Goal: Task Accomplishment & Management: Manage account settings

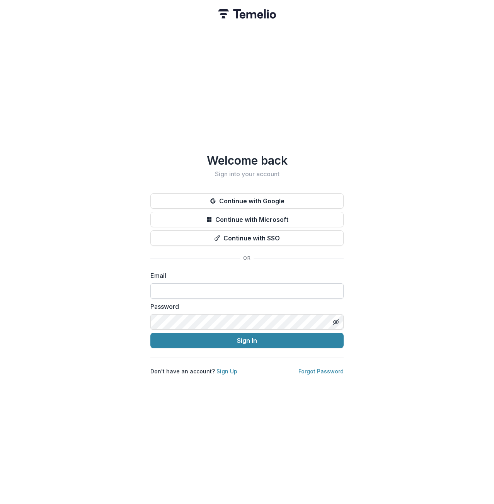
click at [194, 286] on input at bounding box center [246, 290] width 193 height 15
type input "**********"
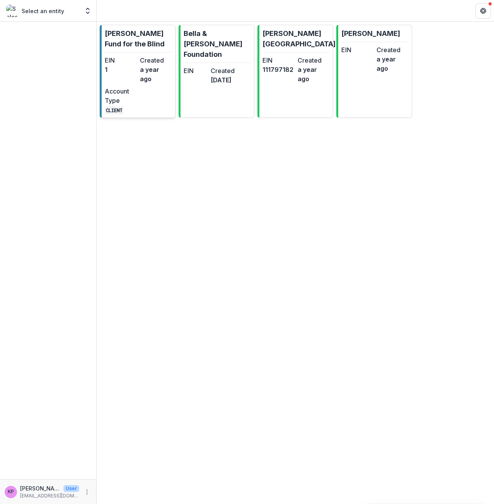
click at [159, 70] on dd "a year ago" at bounding box center [156, 74] width 32 height 19
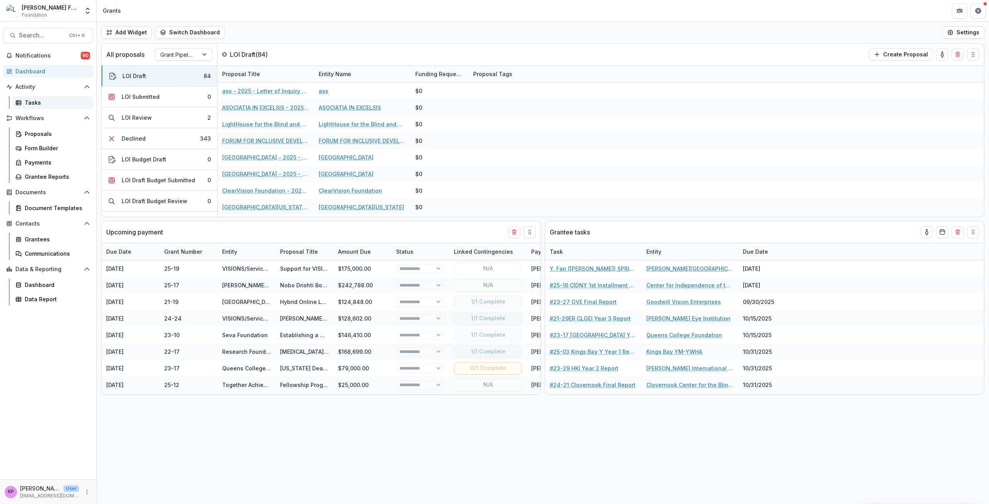
click at [37, 107] on link "Tasks" at bounding box center [52, 102] width 81 height 13
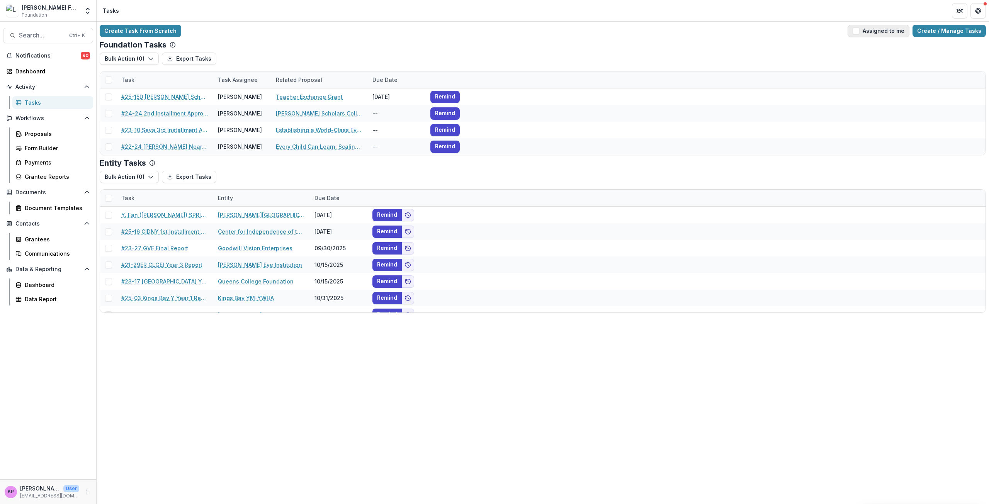
click at [493, 29] on span "button" at bounding box center [856, 30] width 7 height 7
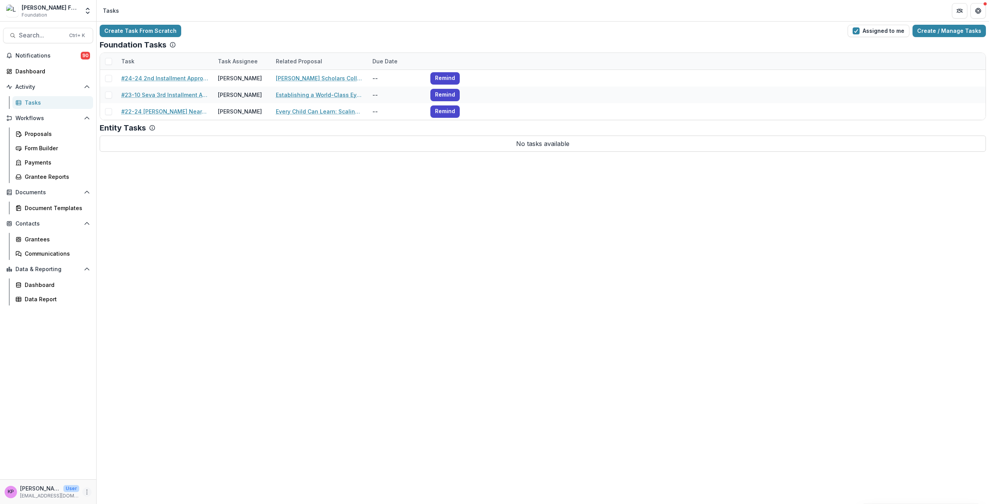
click at [89, 493] on icon "More" at bounding box center [87, 492] width 6 height 6
click at [127, 474] on link "User Settings" at bounding box center [138, 475] width 83 height 13
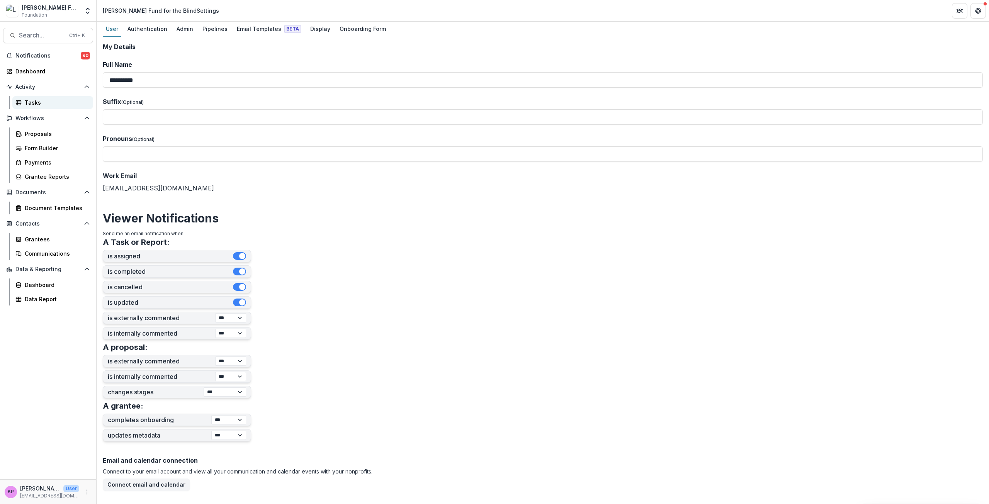
click at [53, 107] on link "Tasks" at bounding box center [52, 102] width 81 height 13
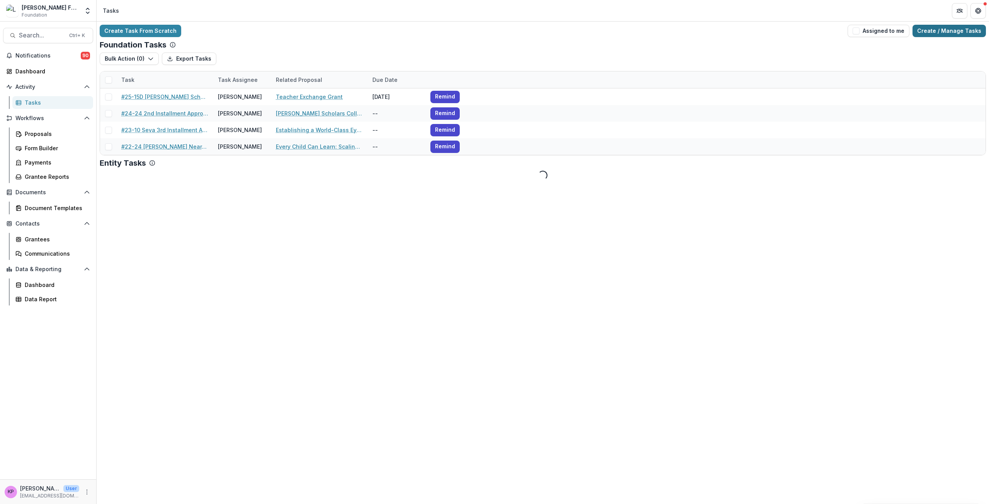
click at [493, 31] on link "Create / Manage Tasks" at bounding box center [949, 31] width 73 height 12
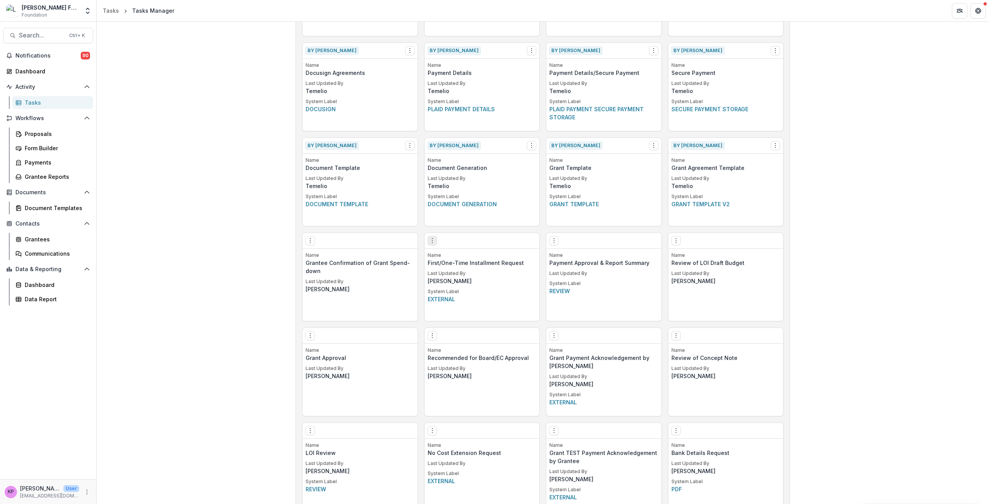
click at [433, 240] on icon "Options" at bounding box center [432, 241] width 6 height 6
click at [452, 260] on link "Edit" at bounding box center [475, 256] width 95 height 13
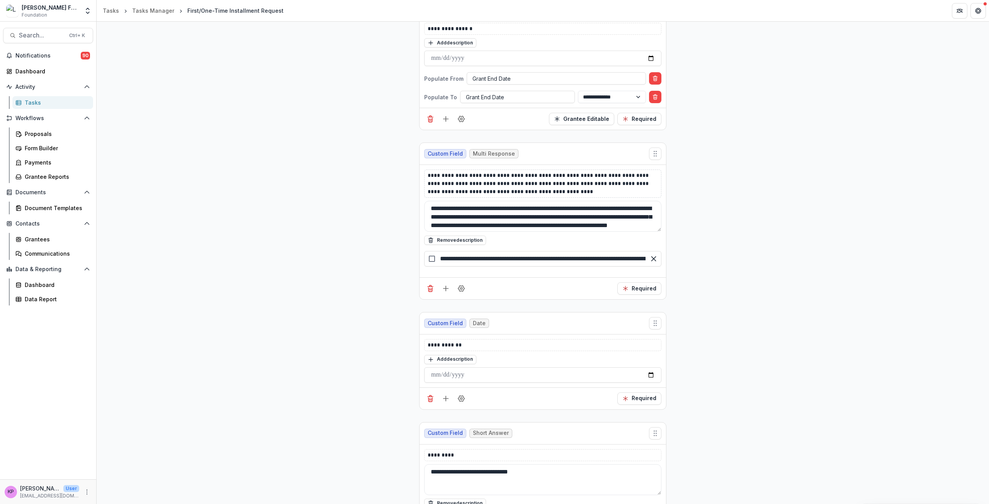
scroll to position [2705, 0]
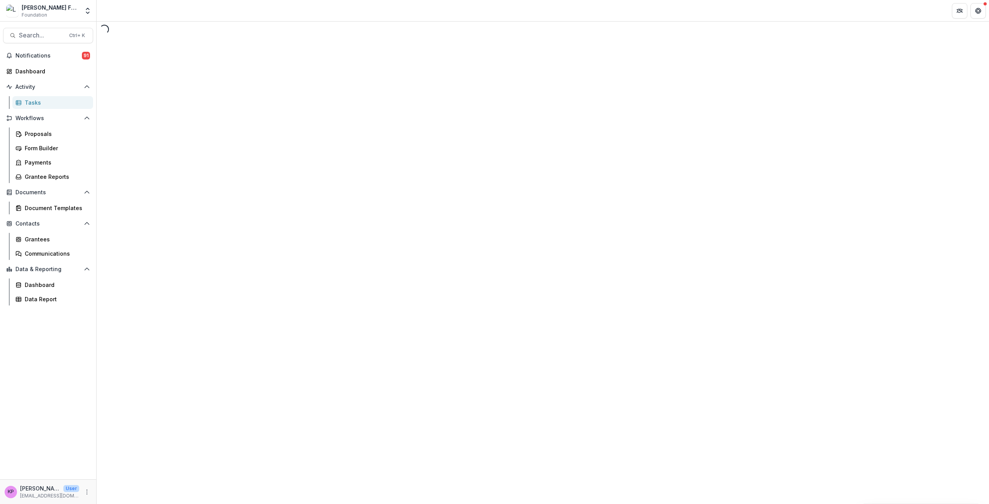
select select "********"
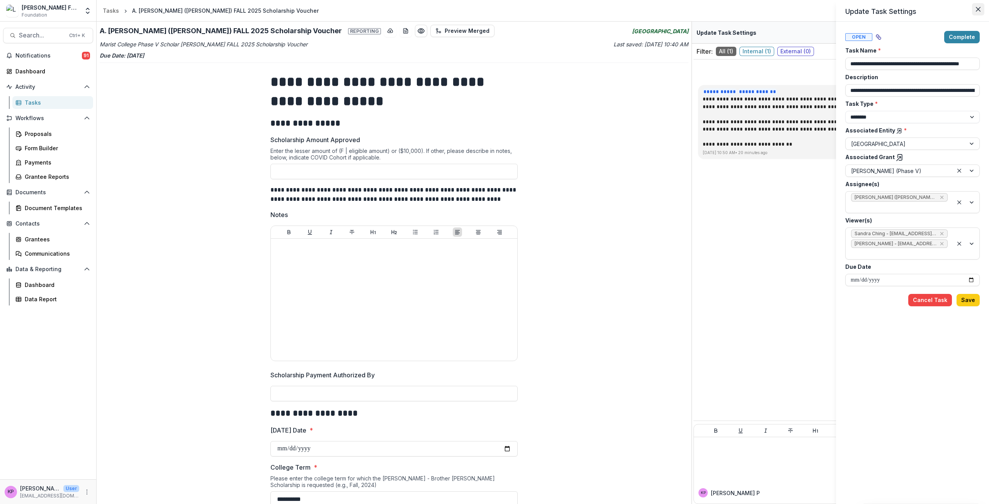
click at [493, 14] on button "Close" at bounding box center [978, 9] width 12 height 12
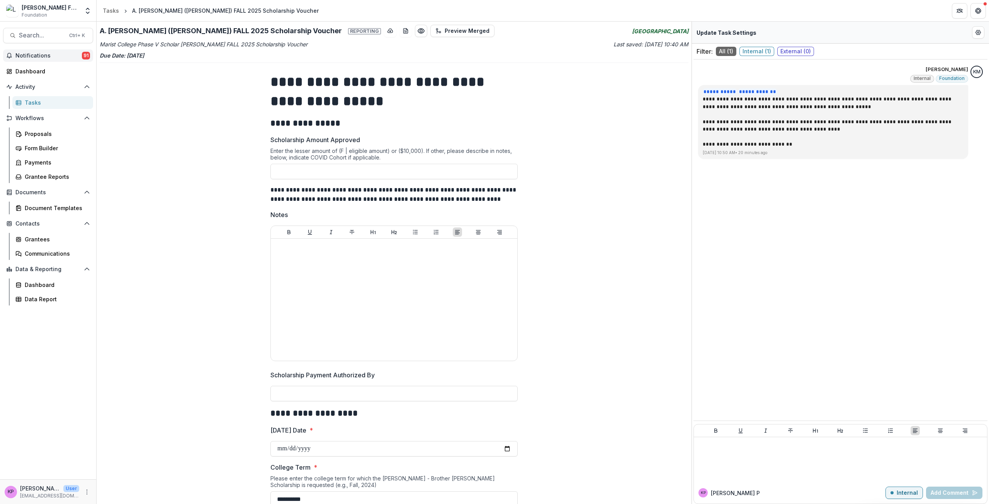
click at [37, 58] on span "Notifications" at bounding box center [48, 56] width 66 height 7
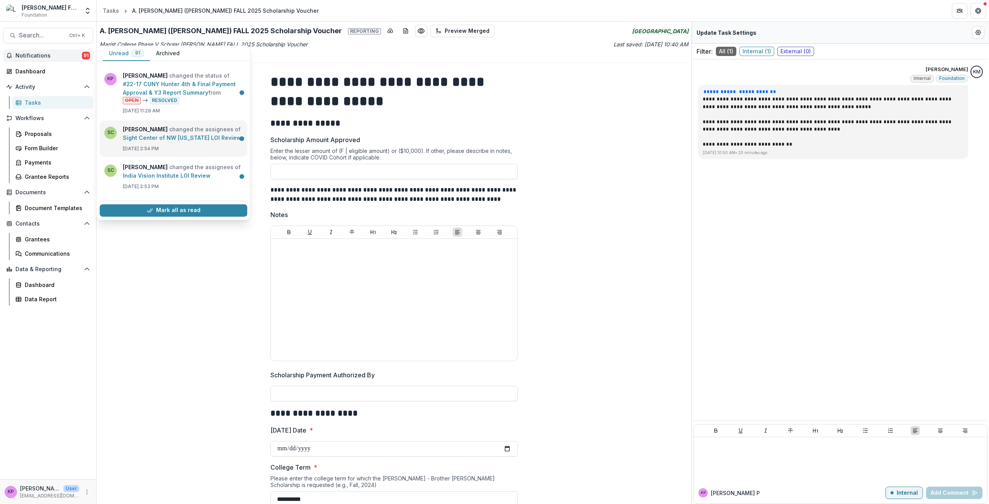
scroll to position [541, 0]
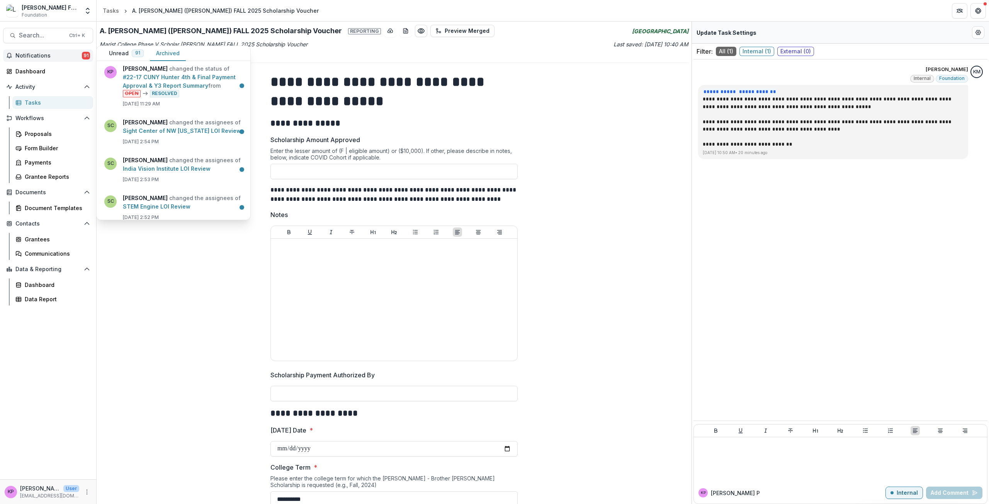
click at [162, 55] on button "Archived" at bounding box center [168, 53] width 36 height 15
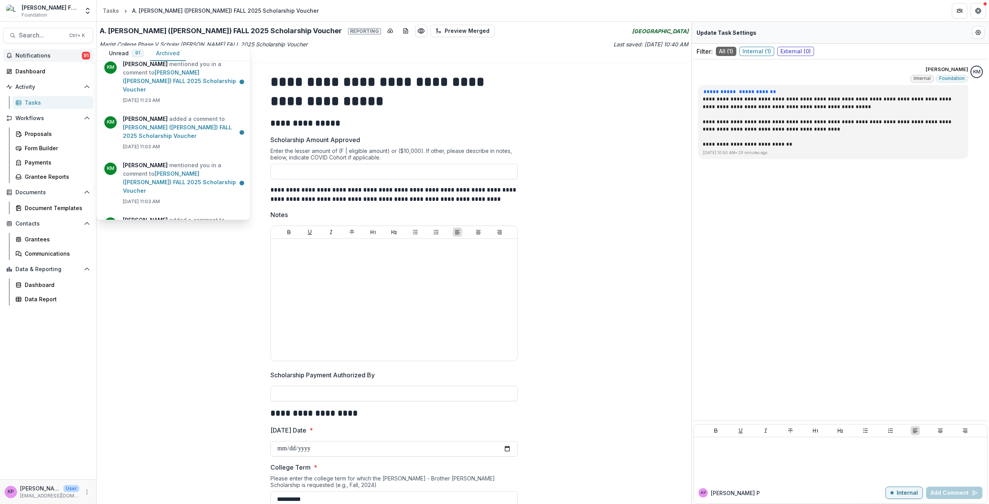
scroll to position [1468, 0]
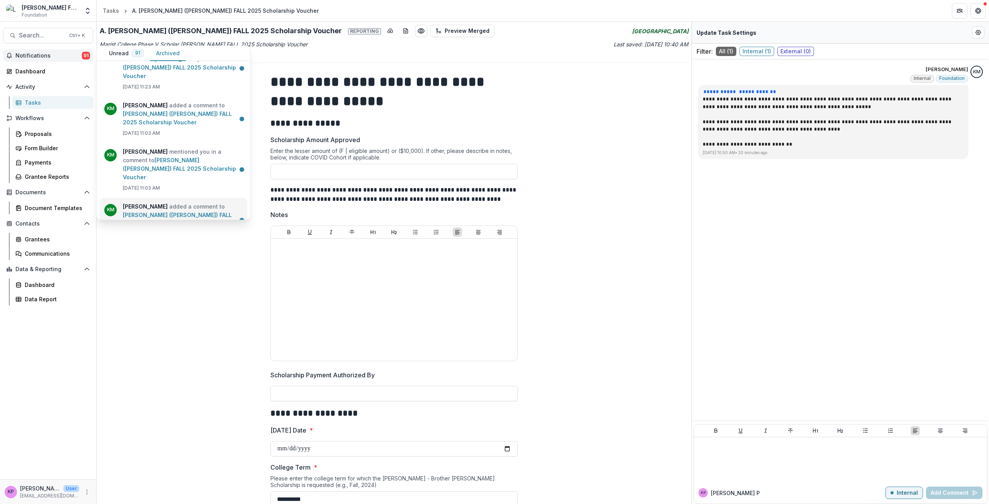
click at [201, 212] on link "[PERSON_NAME] ([PERSON_NAME]) FALL 2025 Scholarship Voucher" at bounding box center [177, 219] width 109 height 15
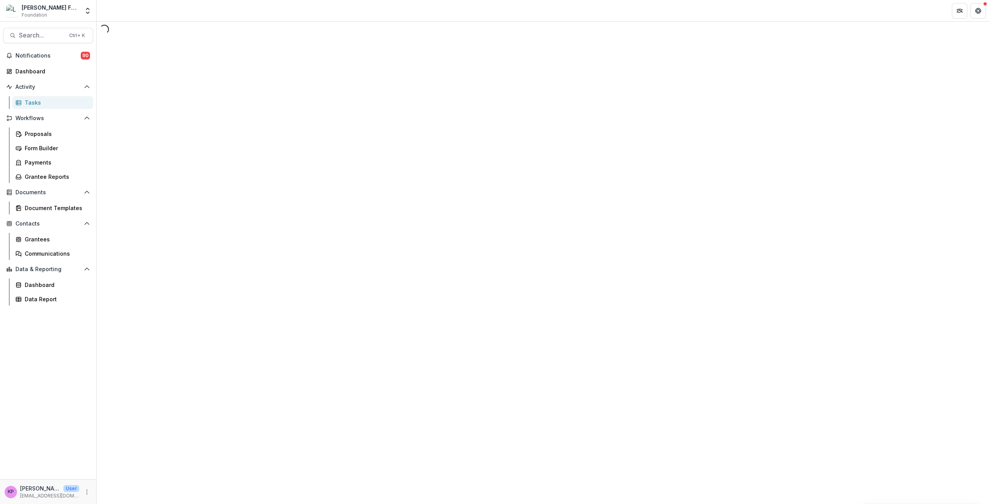
select select "********"
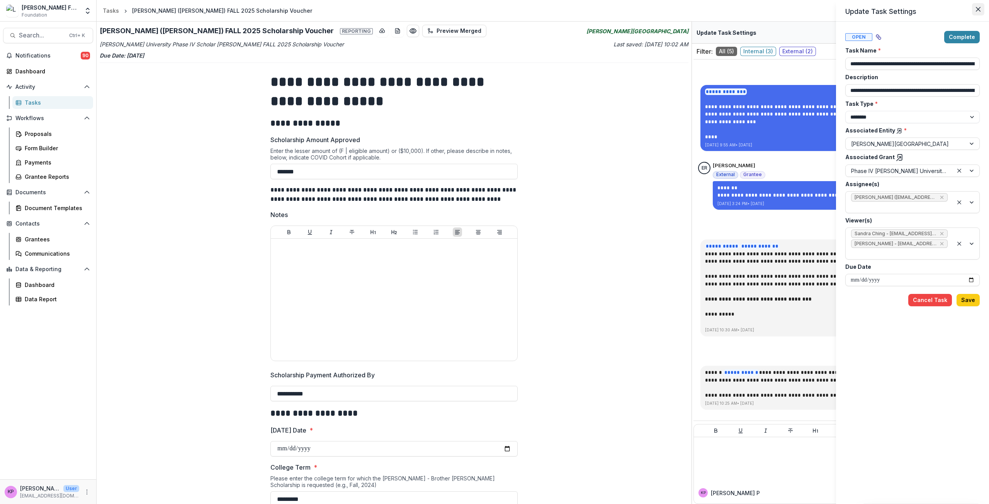
click at [493, 8] on icon "Close" at bounding box center [978, 9] width 5 height 5
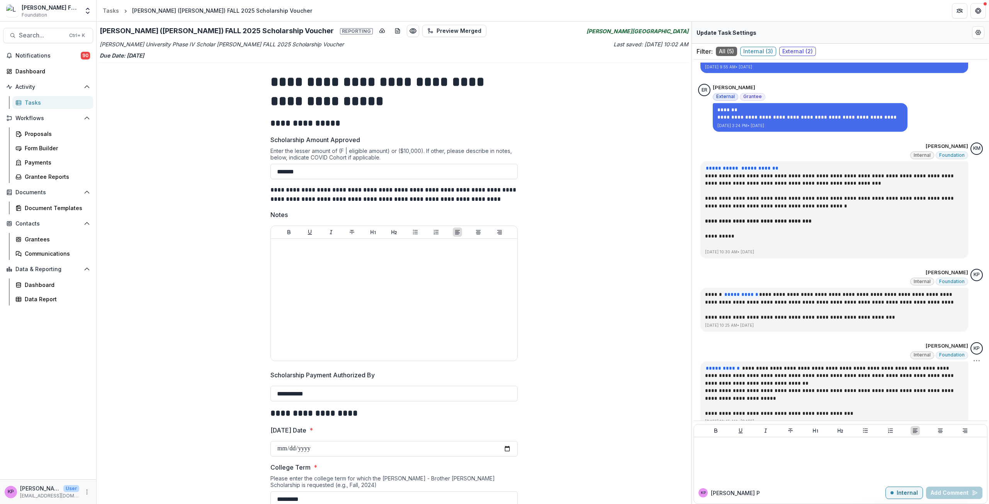
scroll to position [89, 0]
